Goal: Information Seeking & Learning: Learn about a topic

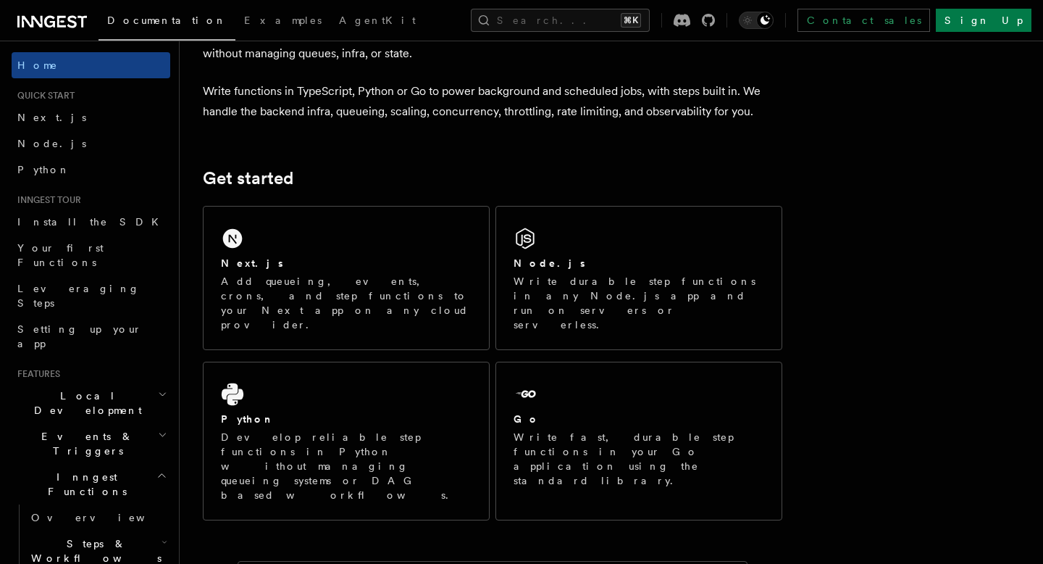
scroll to position [114, 0]
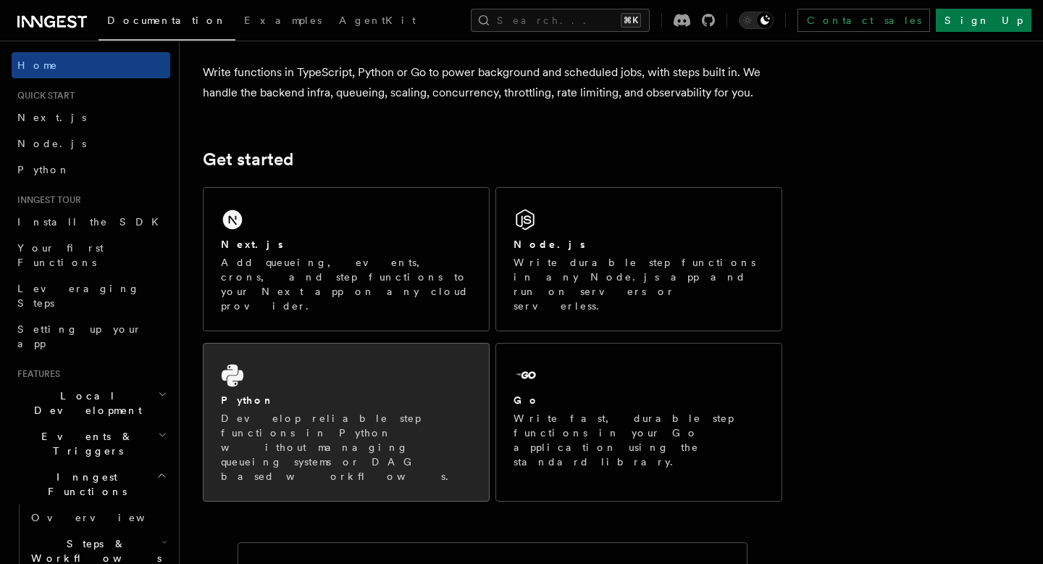
click at [309, 343] on div "Python Develop reliable step functions in Python without managing queueing syst…" at bounding box center [346, 421] width 285 height 157
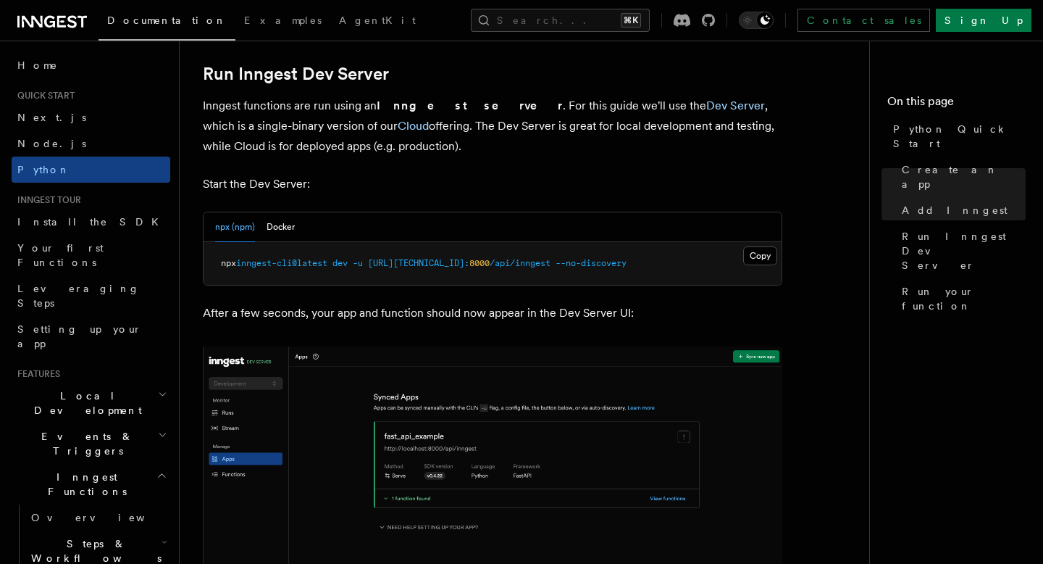
scroll to position [1774, 0]
click at [289, 222] on button "Docker" at bounding box center [281, 228] width 28 height 30
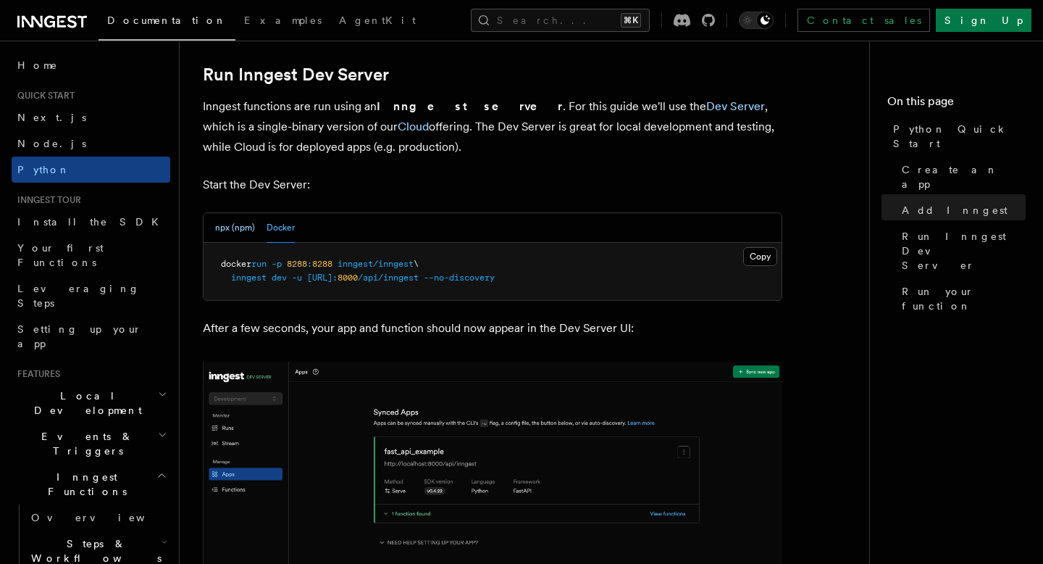
click at [231, 228] on button "npx (npm)" at bounding box center [235, 228] width 40 height 30
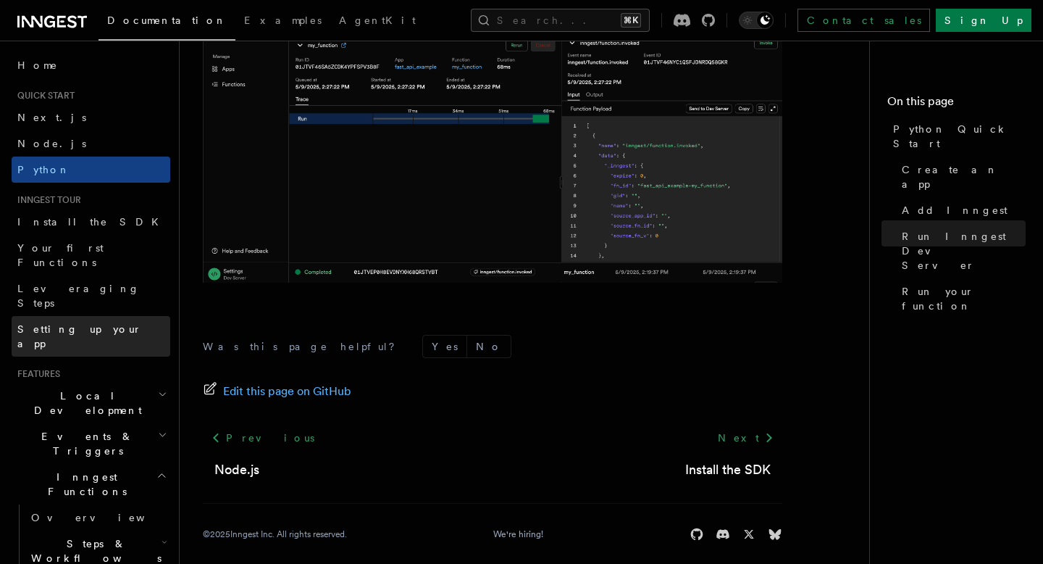
scroll to position [70, 0]
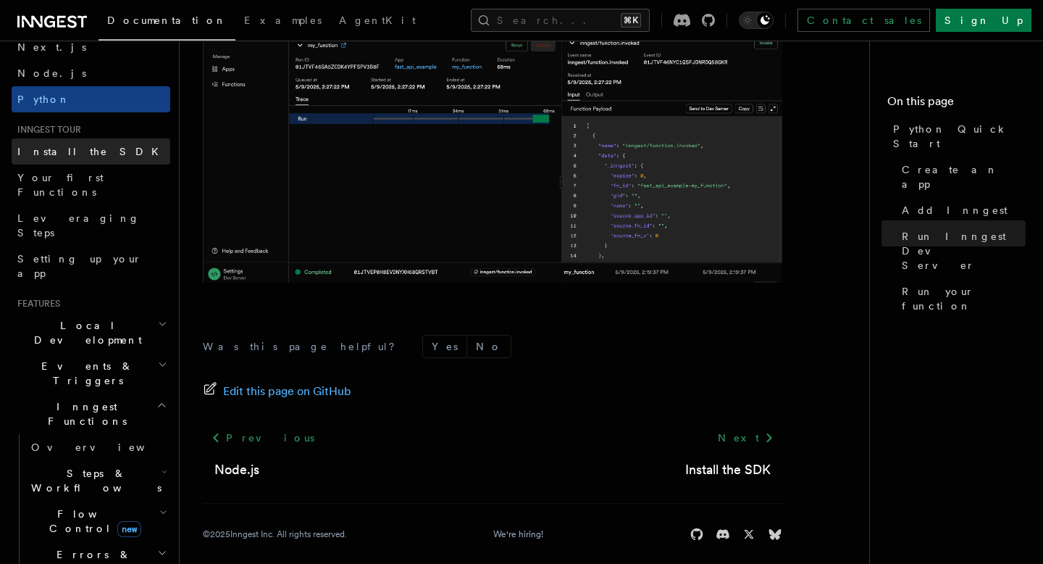
click at [62, 162] on link "Install the SDK" at bounding box center [91, 151] width 159 height 26
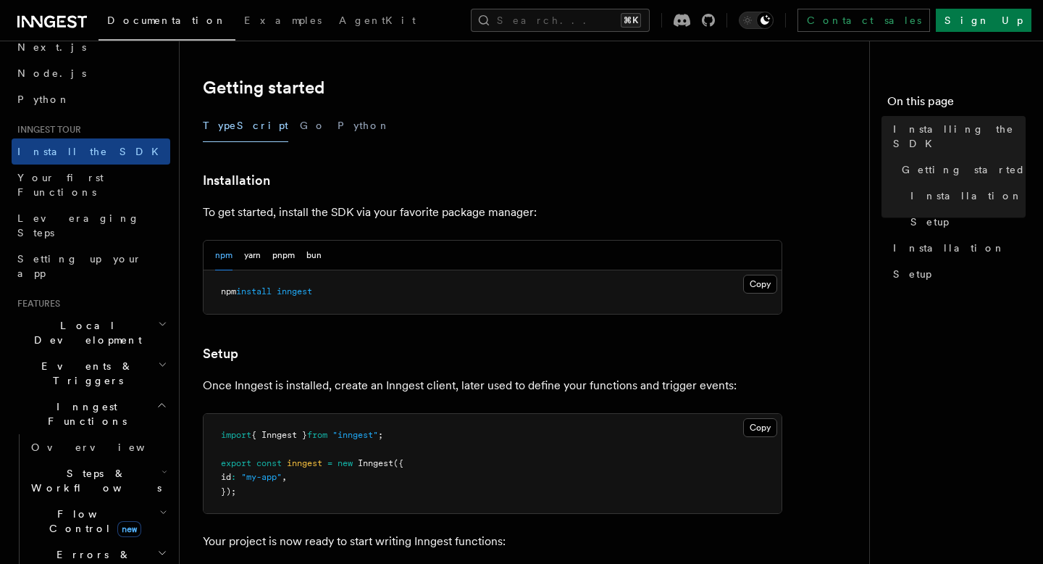
scroll to position [280, 0]
click at [338, 130] on button "Python" at bounding box center [364, 124] width 53 height 33
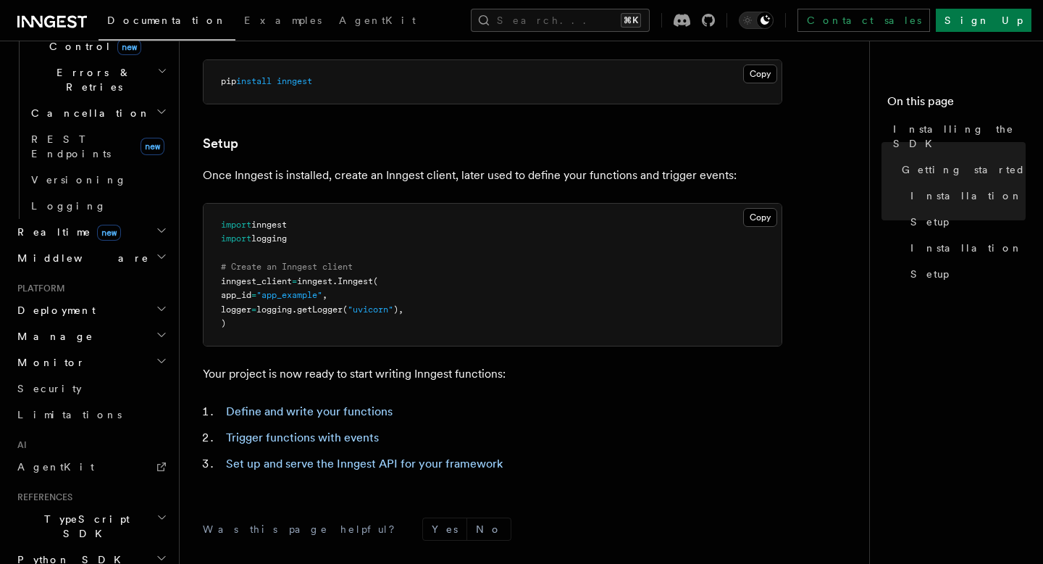
scroll to position [582, 0]
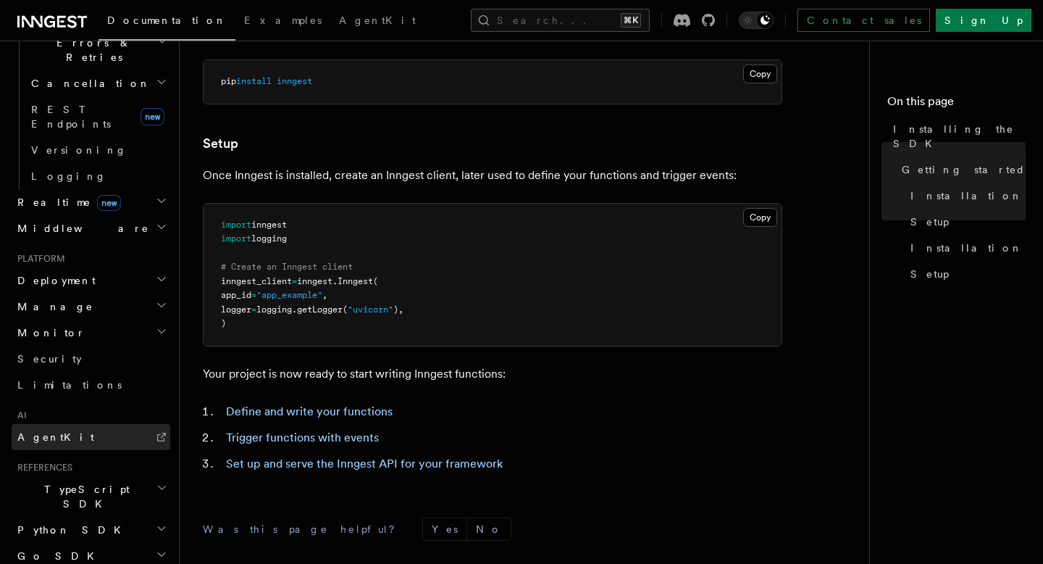
click at [39, 431] on span "AgentKit" at bounding box center [55, 437] width 77 height 12
